Goal: Information Seeking & Learning: Understand process/instructions

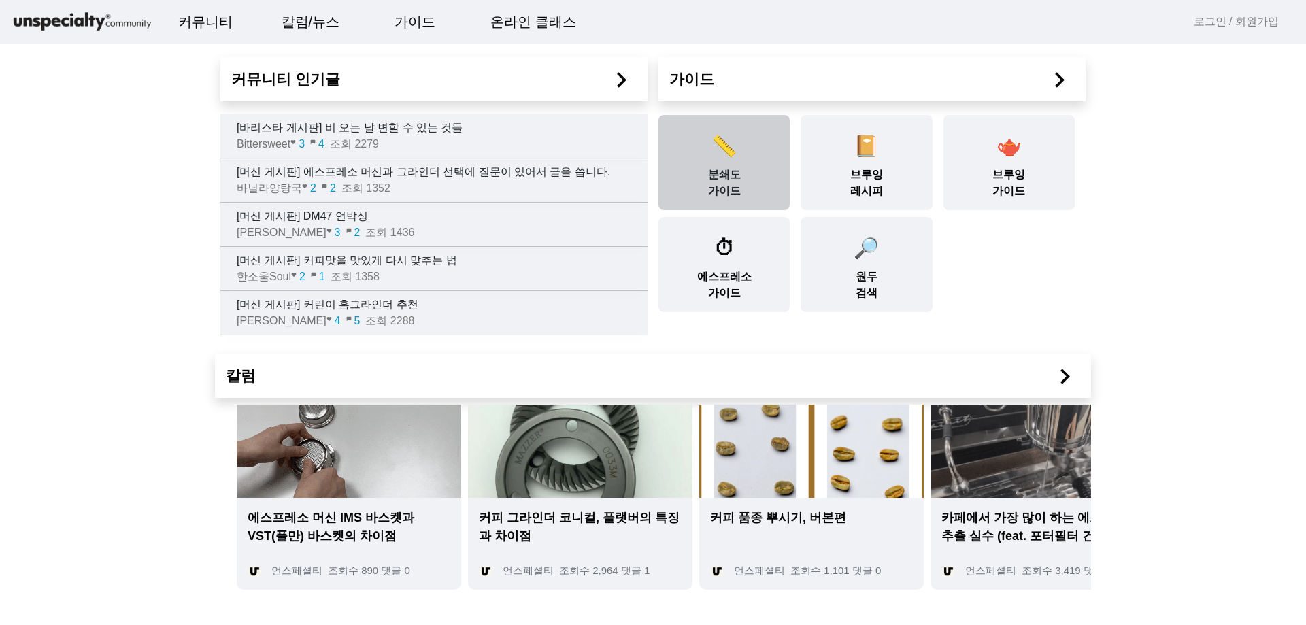
click at [710, 176] on div "📏 분쇄도 가이드" at bounding box center [723, 162] width 131 height 95
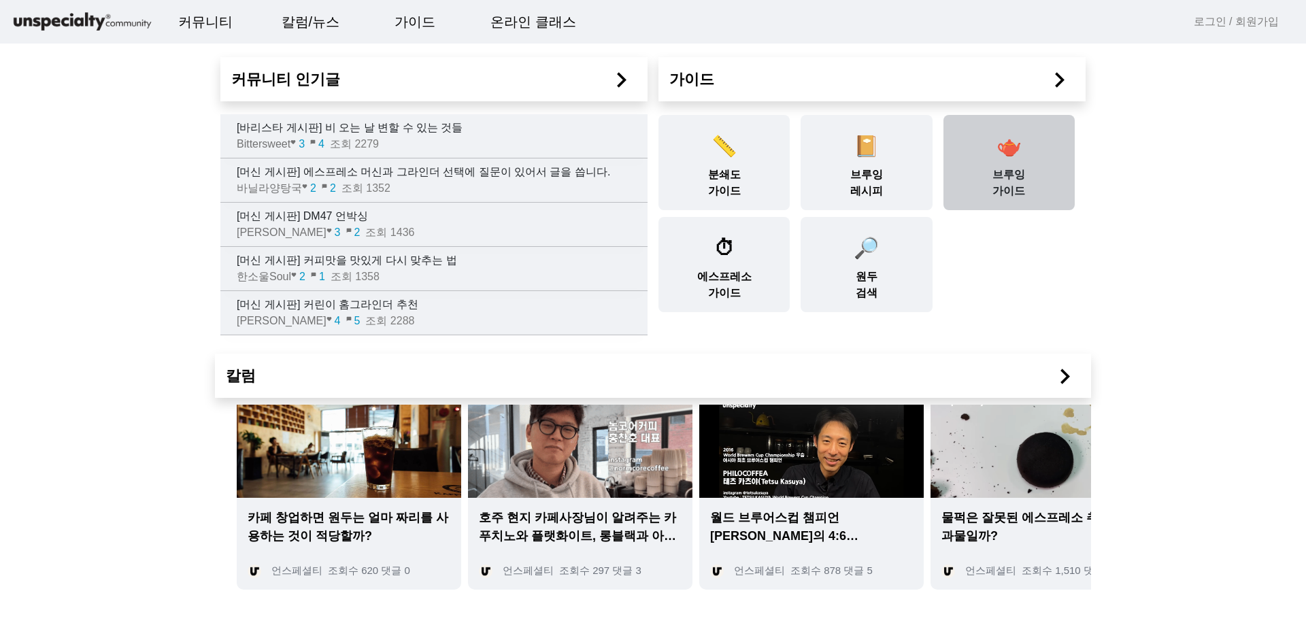
click at [982, 152] on div "🫖 [PERSON_NAME] 가이드" at bounding box center [1008, 162] width 131 height 95
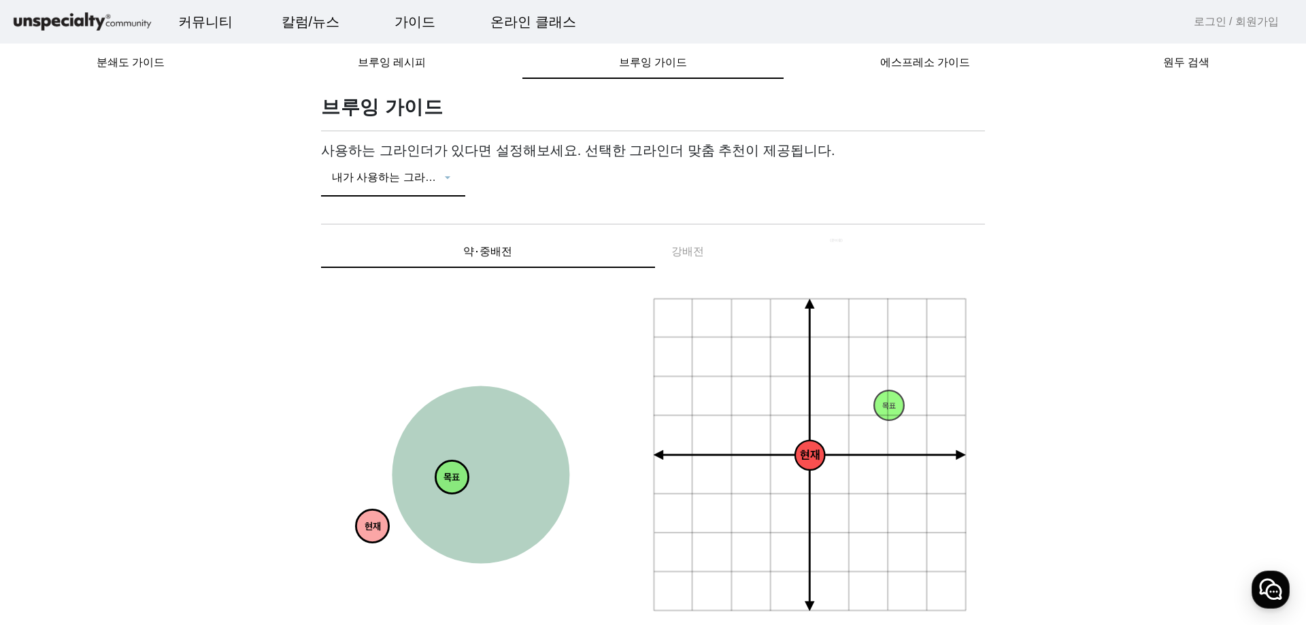
click at [439, 184] on span at bounding box center [386, 183] width 109 height 16
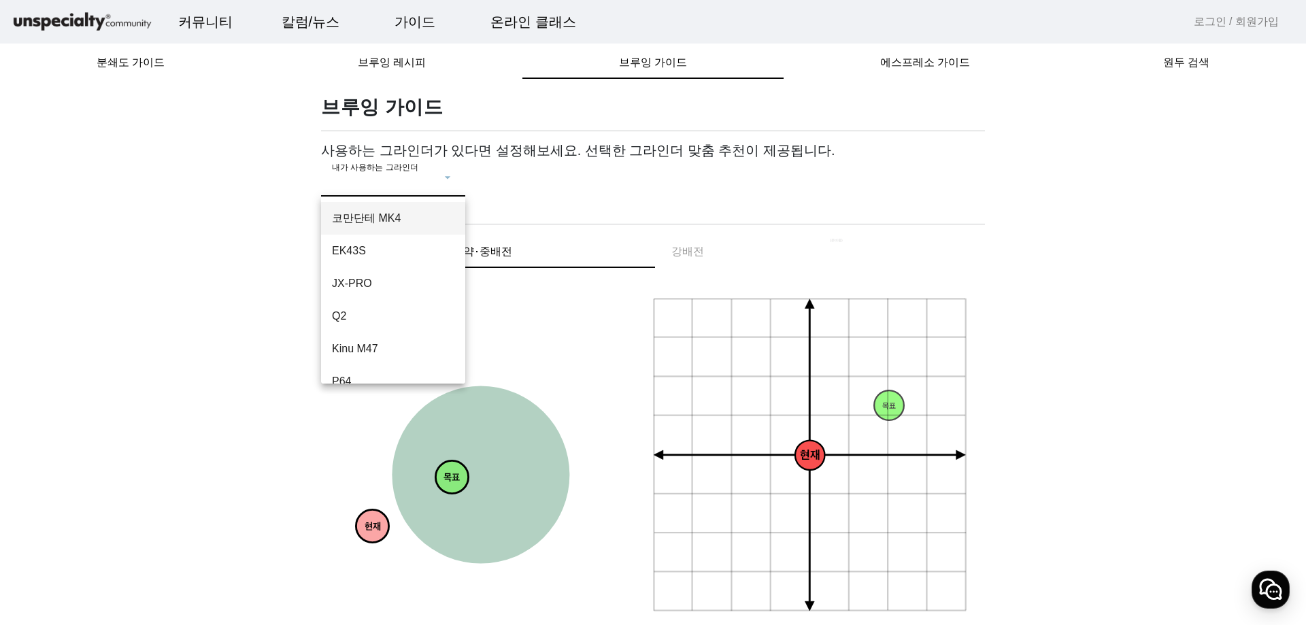
click at [523, 8] on div at bounding box center [653, 312] width 1306 height 625
